Goal: Complete application form

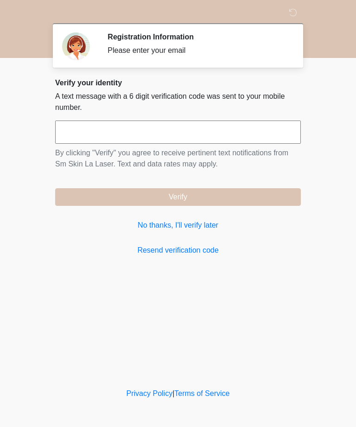
click at [204, 226] on link "No thanks, I'll verify later" at bounding box center [178, 225] width 246 height 11
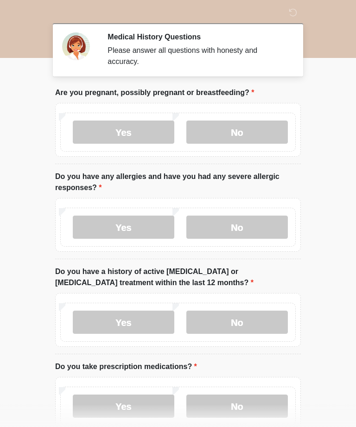
click at [256, 132] on label "No" at bounding box center [238, 132] width 102 height 23
click at [264, 225] on label "No" at bounding box center [238, 227] width 102 height 23
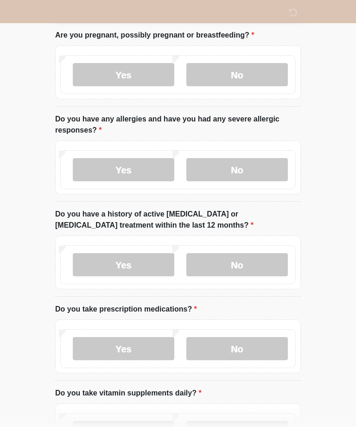
click at [264, 269] on label "No" at bounding box center [238, 265] width 102 height 23
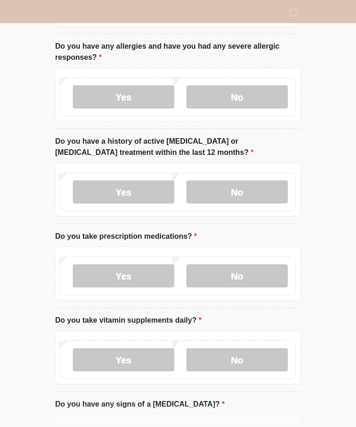
click at [260, 280] on label "No" at bounding box center [238, 275] width 102 height 23
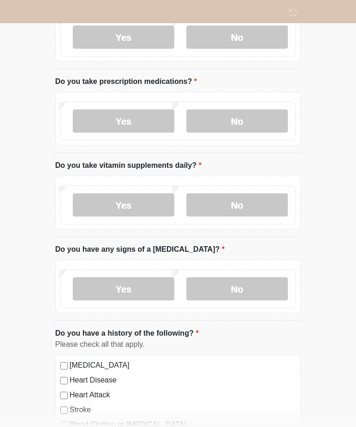
scroll to position [294, 0]
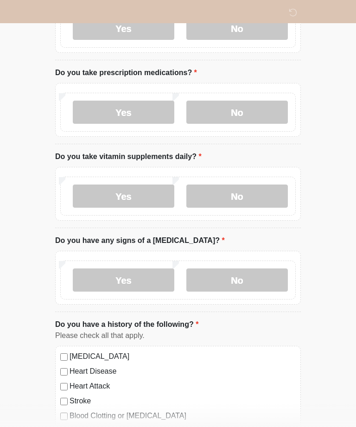
click at [153, 192] on label "Yes" at bounding box center [124, 196] width 102 height 23
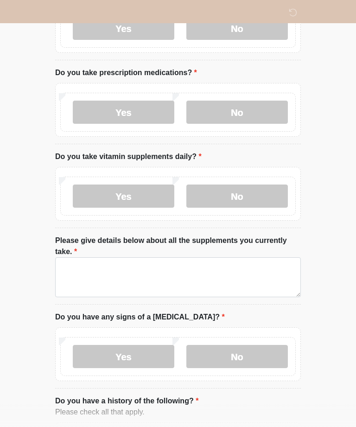
click at [261, 192] on label "No" at bounding box center [238, 196] width 102 height 23
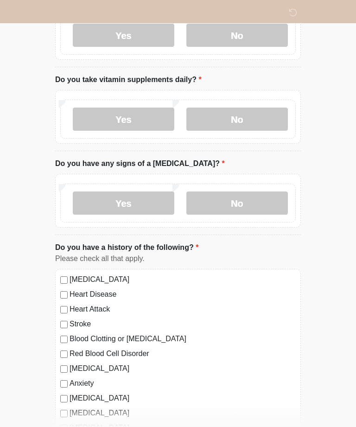
click at [271, 206] on label "No" at bounding box center [238, 203] width 102 height 23
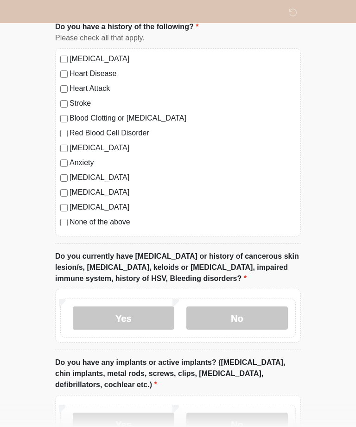
scroll to position [597, 0]
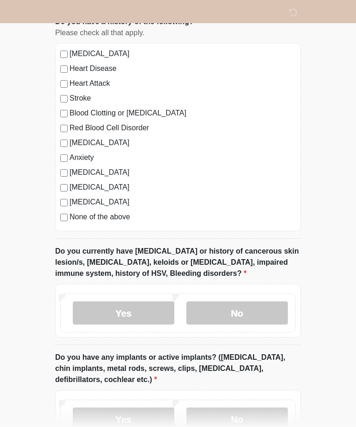
click at [122, 206] on label "Diabetes" at bounding box center [183, 202] width 226 height 11
click at [128, 219] on label "None of the above" at bounding box center [183, 217] width 226 height 11
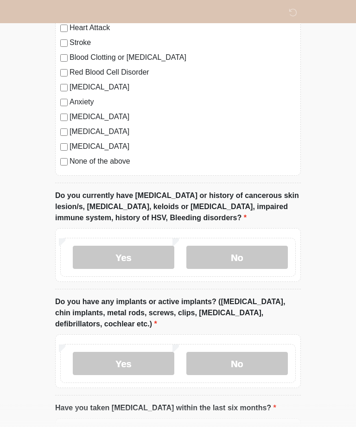
scroll to position [654, 0]
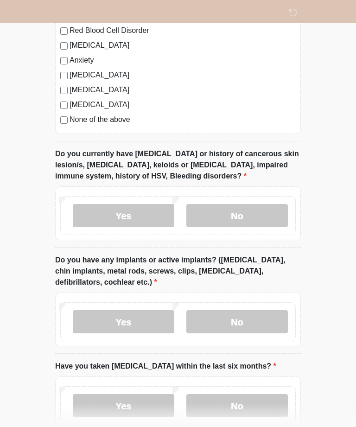
click at [269, 208] on label "No" at bounding box center [238, 216] width 102 height 23
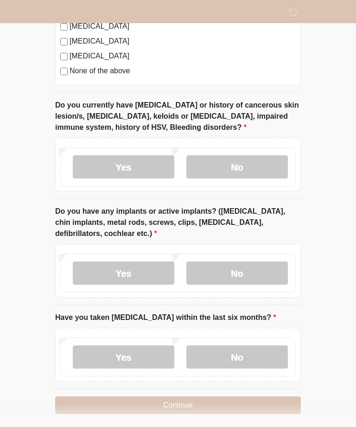
scroll to position [745, 0]
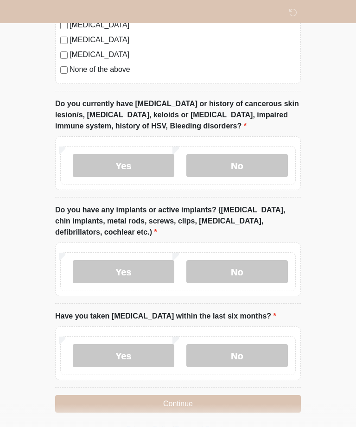
click at [260, 275] on label "No" at bounding box center [238, 271] width 102 height 23
click at [251, 356] on label "No" at bounding box center [238, 355] width 102 height 23
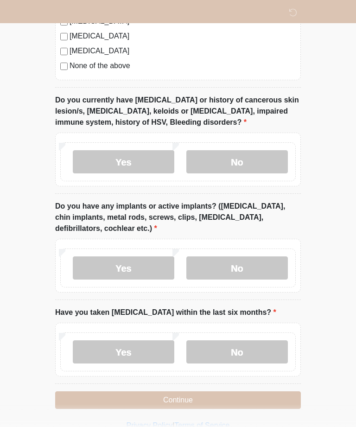
click at [271, 396] on button "Continue" at bounding box center [178, 401] width 246 height 18
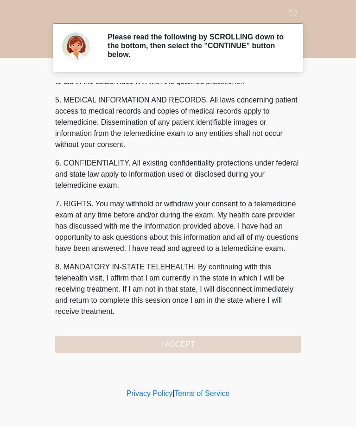
scroll to position [296, 0]
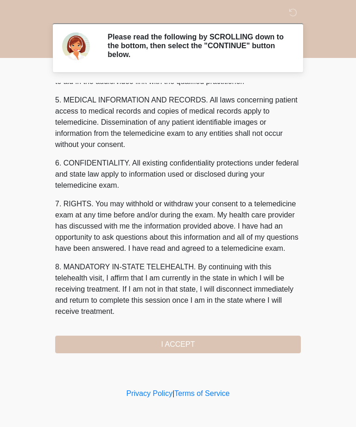
click at [239, 347] on button "I ACCEPT" at bounding box center [178, 345] width 246 height 18
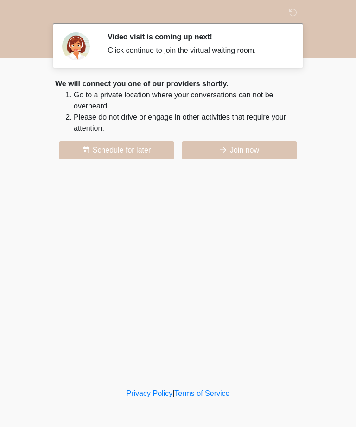
click at [241, 152] on button "Join now" at bounding box center [240, 151] width 116 height 18
